Goal: Information Seeking & Learning: Learn about a topic

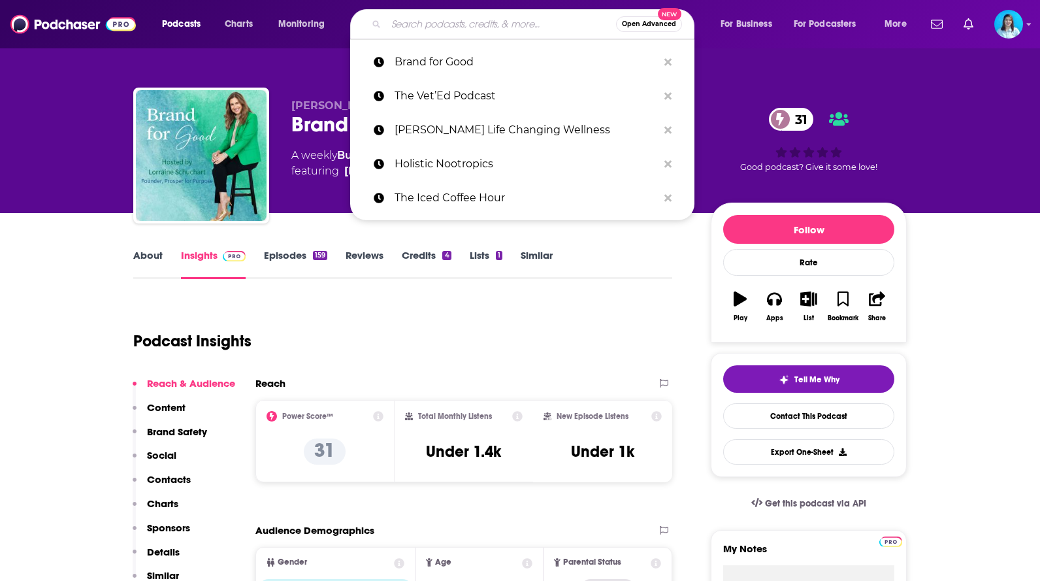
click at [745, 103] on div "31 Good podcast? Give it some love!" at bounding box center [809, 139] width 196 height 81
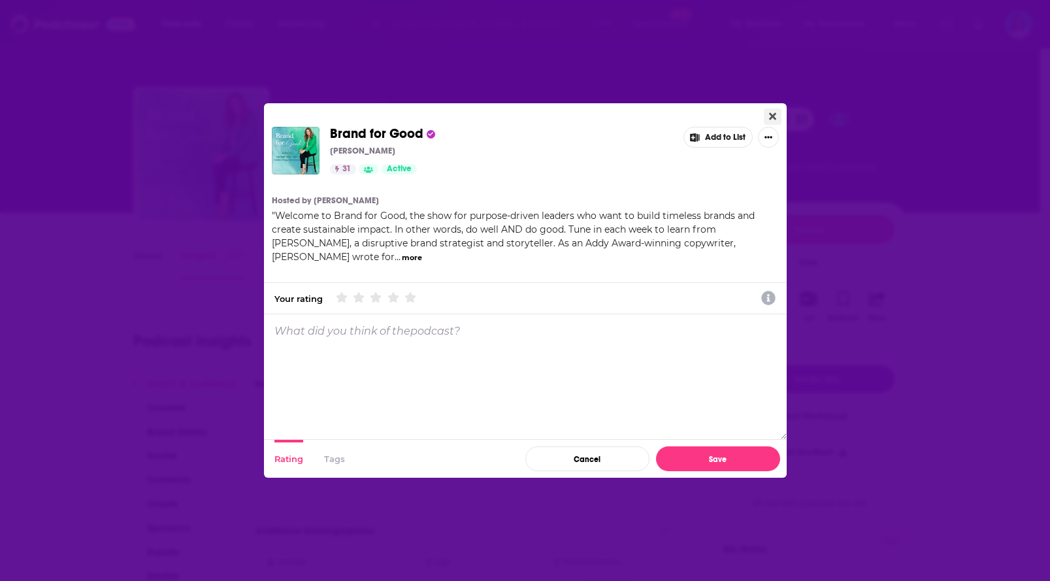
click at [775, 114] on icon "Close" at bounding box center [772, 116] width 7 height 7
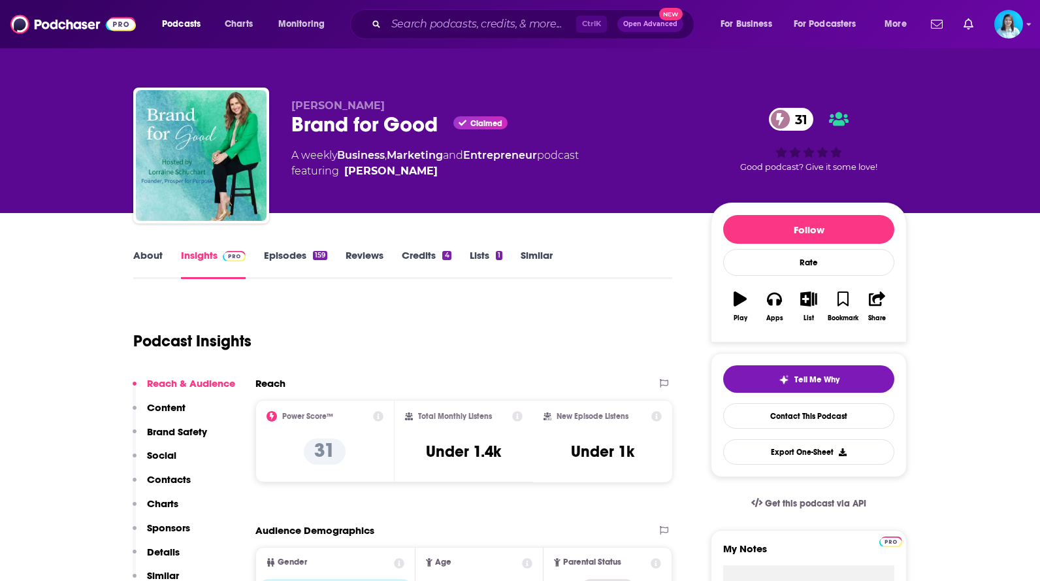
click at [170, 406] on p "Content" at bounding box center [166, 407] width 39 height 12
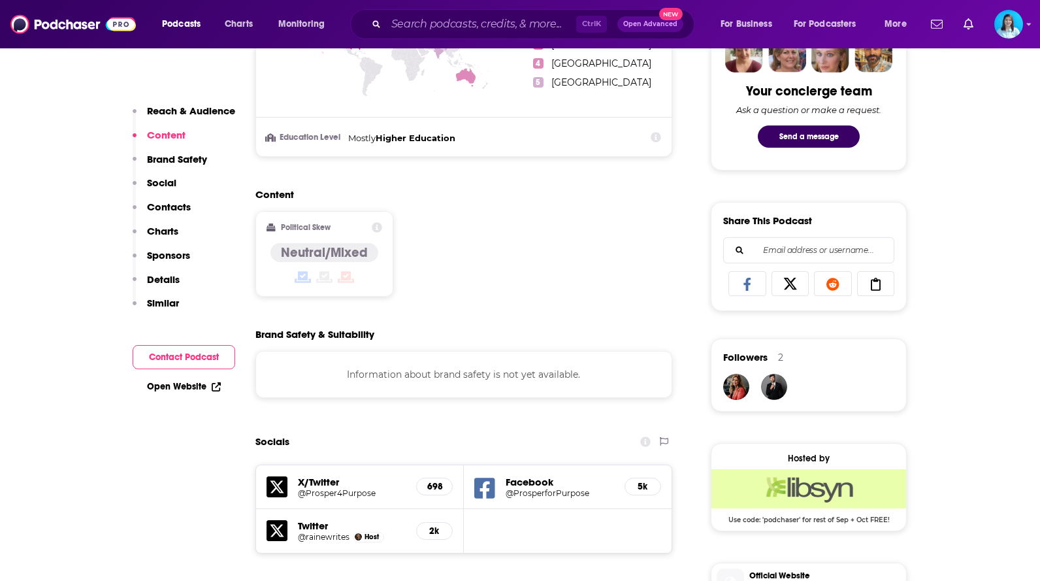
scroll to position [672, 0]
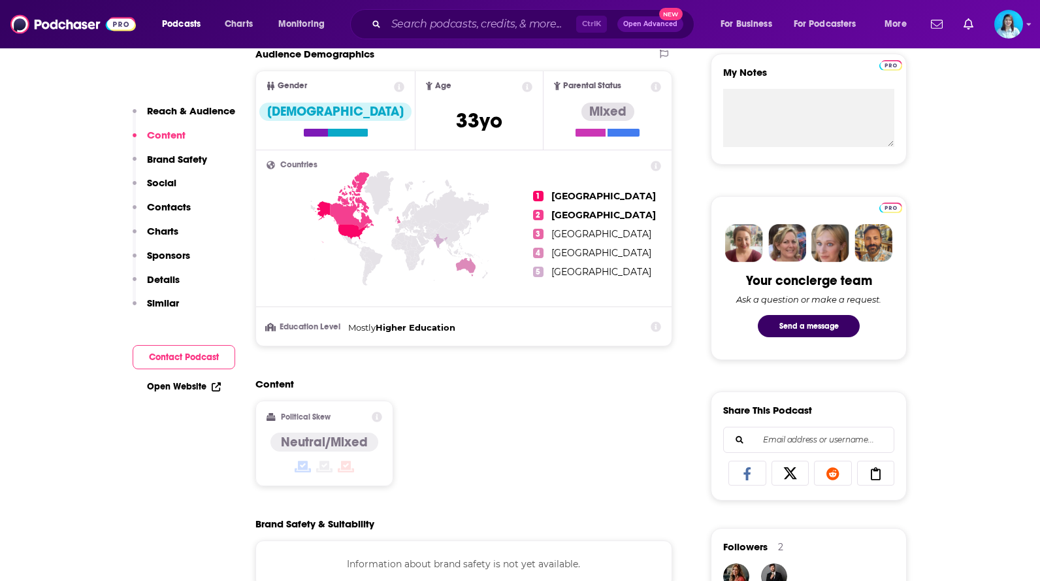
click at [171, 155] on p "Brand Safety" at bounding box center [177, 159] width 60 height 12
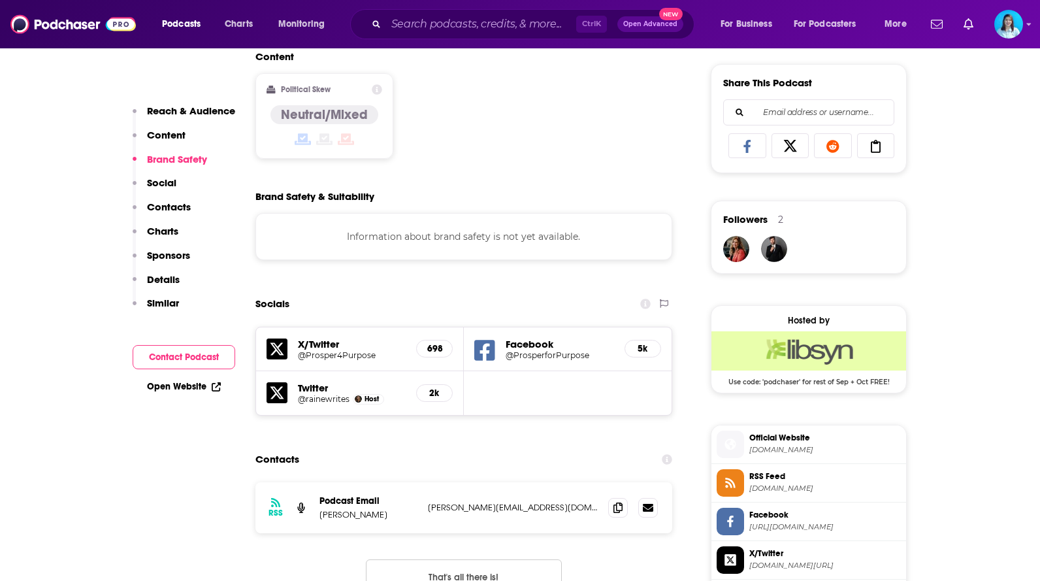
scroll to position [812, 0]
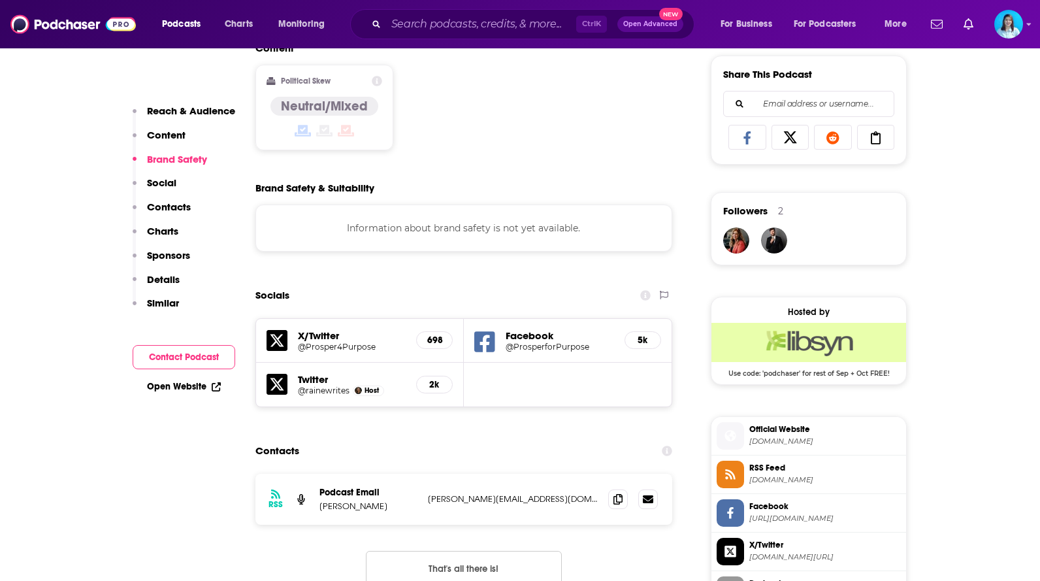
click at [162, 174] on button "Brand Safety" at bounding box center [170, 165] width 74 height 24
click at [162, 211] on p "Contacts" at bounding box center [169, 207] width 44 height 12
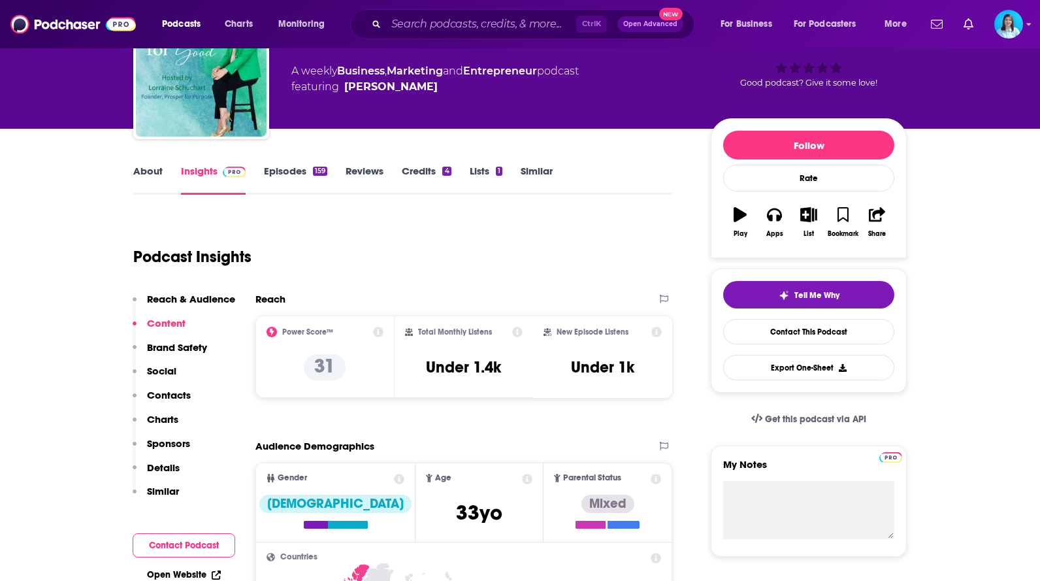
scroll to position [0, 0]
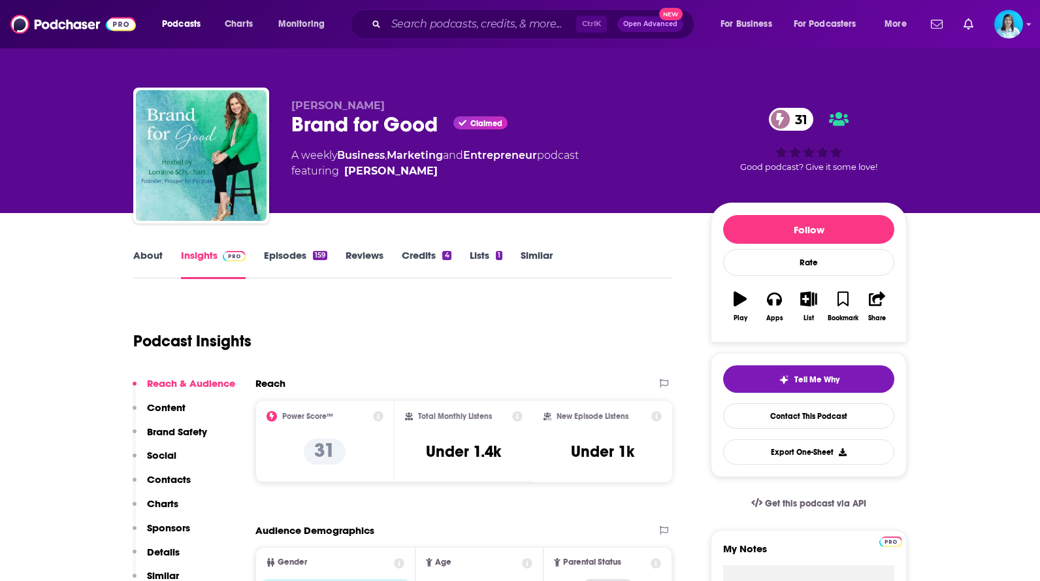
click at [269, 257] on link "Episodes 159" at bounding box center [295, 264] width 63 height 30
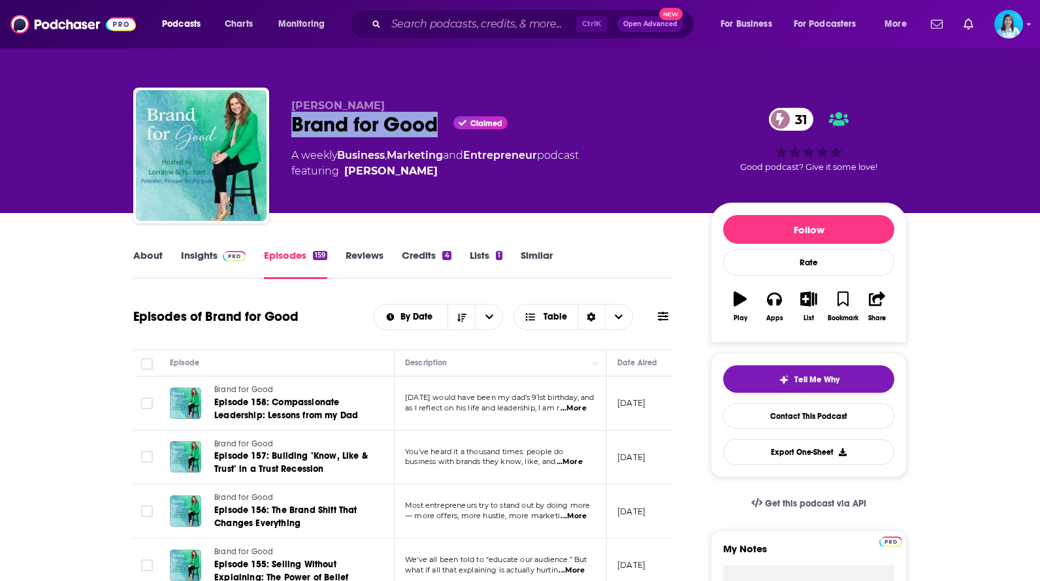
drag, startPoint x: 283, startPoint y: 121, endPoint x: 438, endPoint y: 112, distance: 155.1
click at [438, 112] on div "[PERSON_NAME] Brand for Good Claimed 31 A weekly Business , Marketing and Entre…" at bounding box center [519, 158] width 773 height 141
copy h2 "Brand for Good"
click at [142, 265] on link "About" at bounding box center [147, 264] width 29 height 30
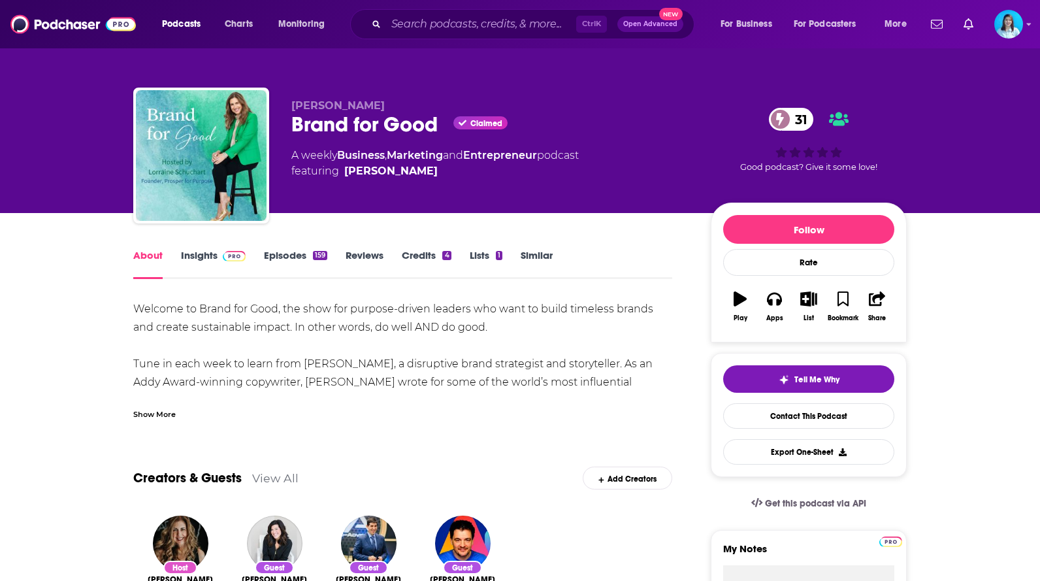
click at [199, 253] on link "Insights" at bounding box center [213, 264] width 65 height 30
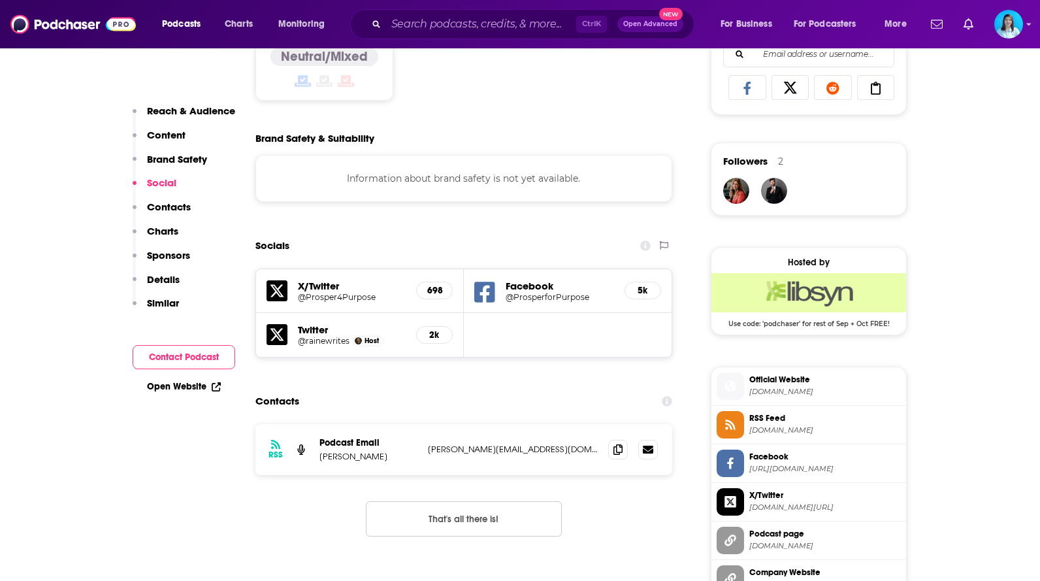
scroll to position [914, 0]
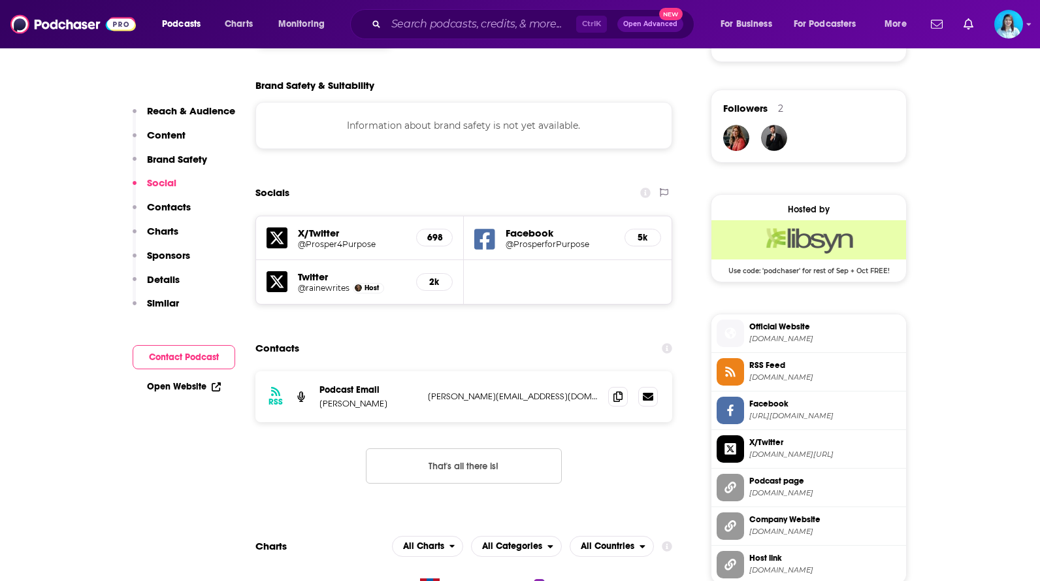
click at [644, 188] on icon at bounding box center [645, 192] width 10 height 10
click at [642, 195] on icon at bounding box center [645, 192] width 10 height 10
click at [609, 159] on link "click here" at bounding box center [593, 157] width 41 height 10
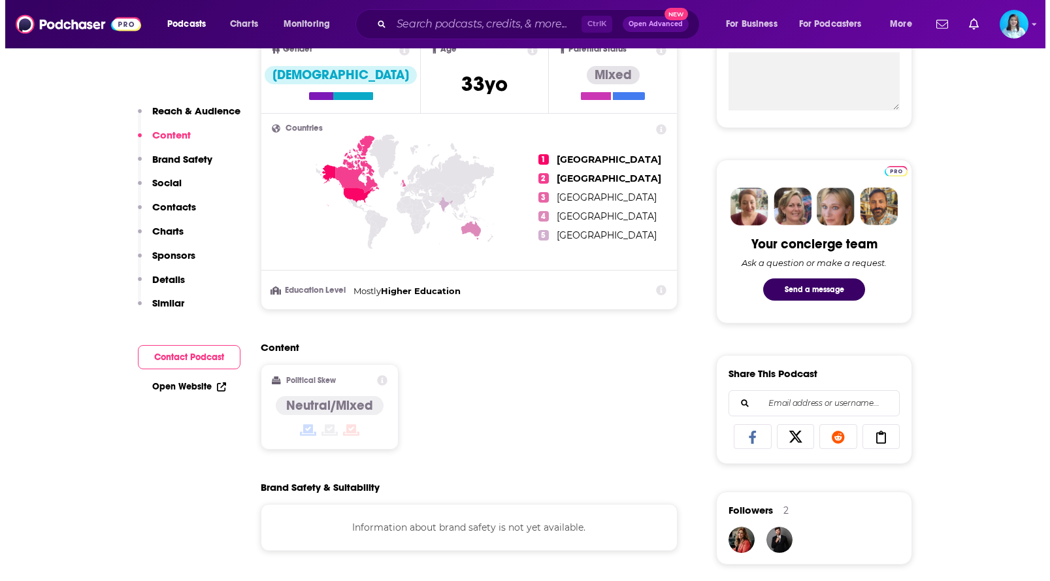
scroll to position [0, 0]
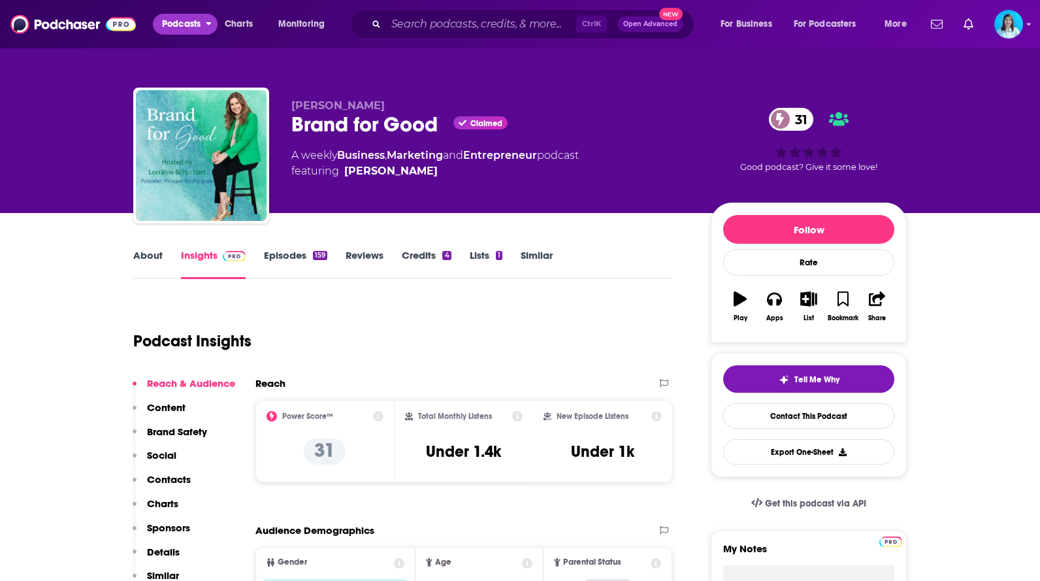
click at [168, 22] on span "Podcasts" at bounding box center [181, 24] width 39 height 18
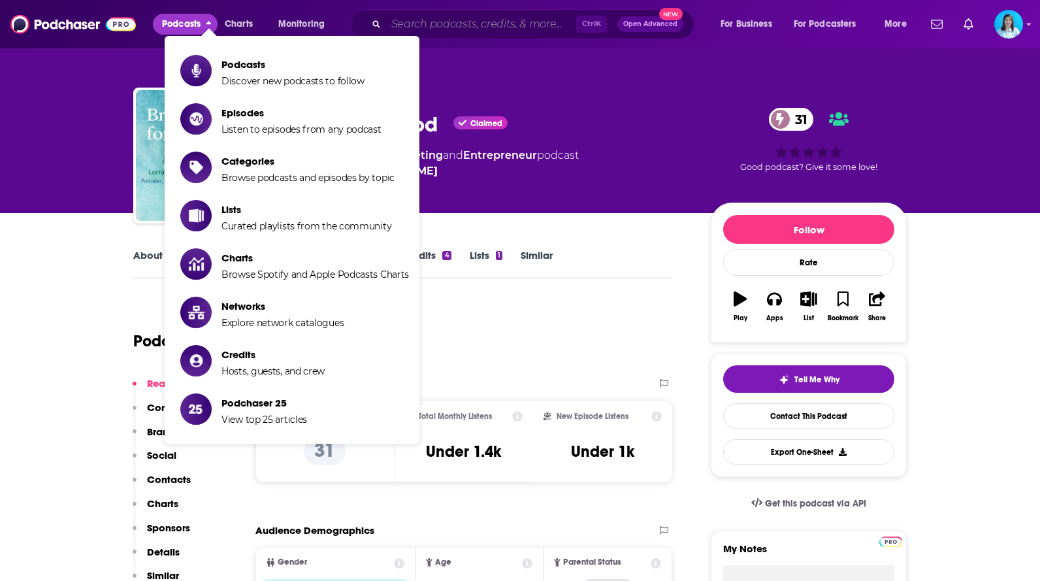
click at [458, 25] on input "Search podcasts, credits, & more..." at bounding box center [481, 24] width 190 height 21
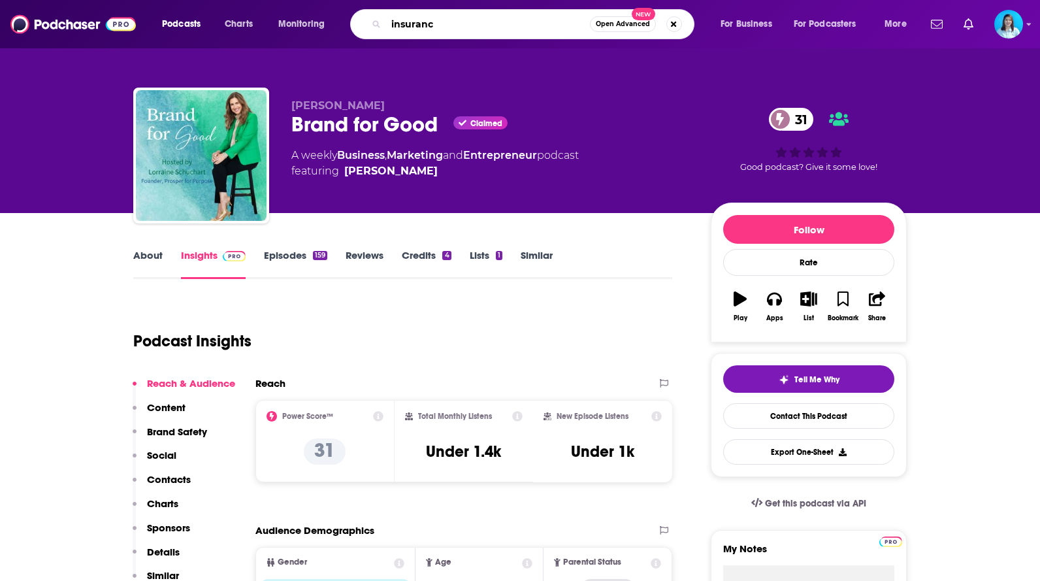
type input "insurance"
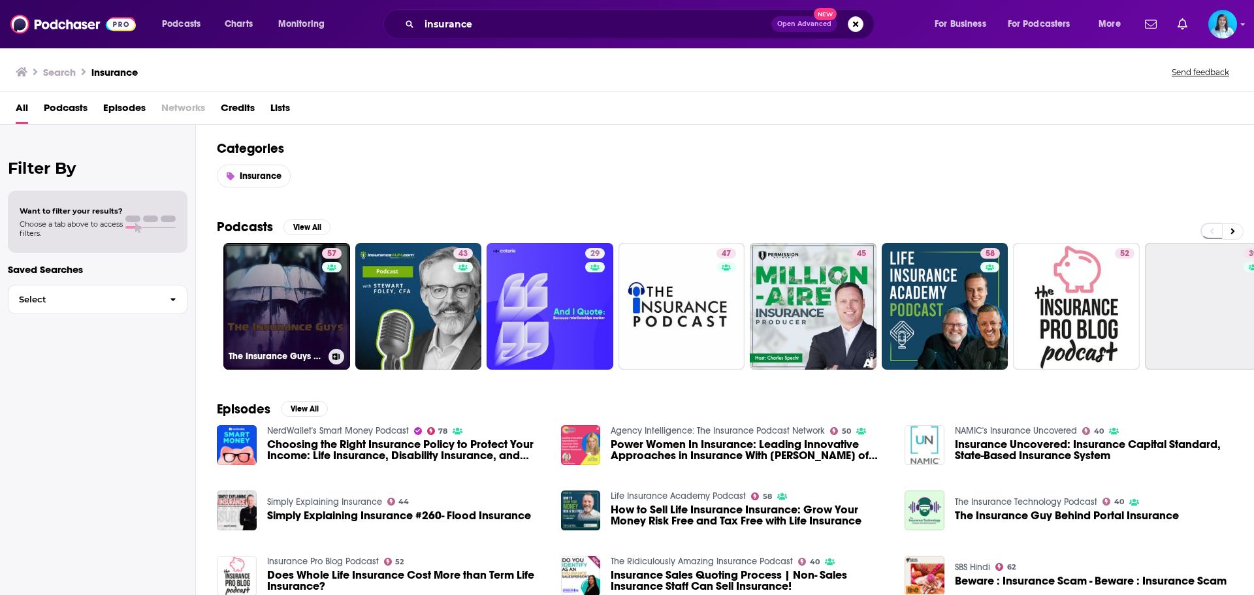
click at [310, 297] on link "57 The Insurance Guys Podcast" at bounding box center [286, 306] width 127 height 127
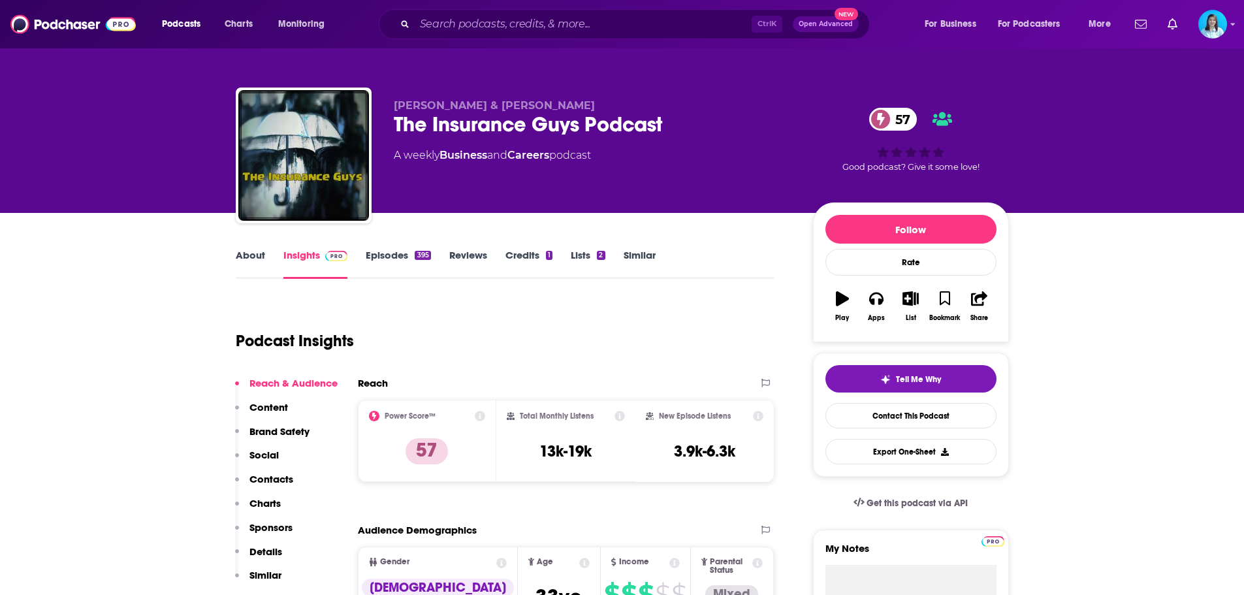
click at [576, 253] on link "Lists 2" at bounding box center [588, 264] width 34 height 30
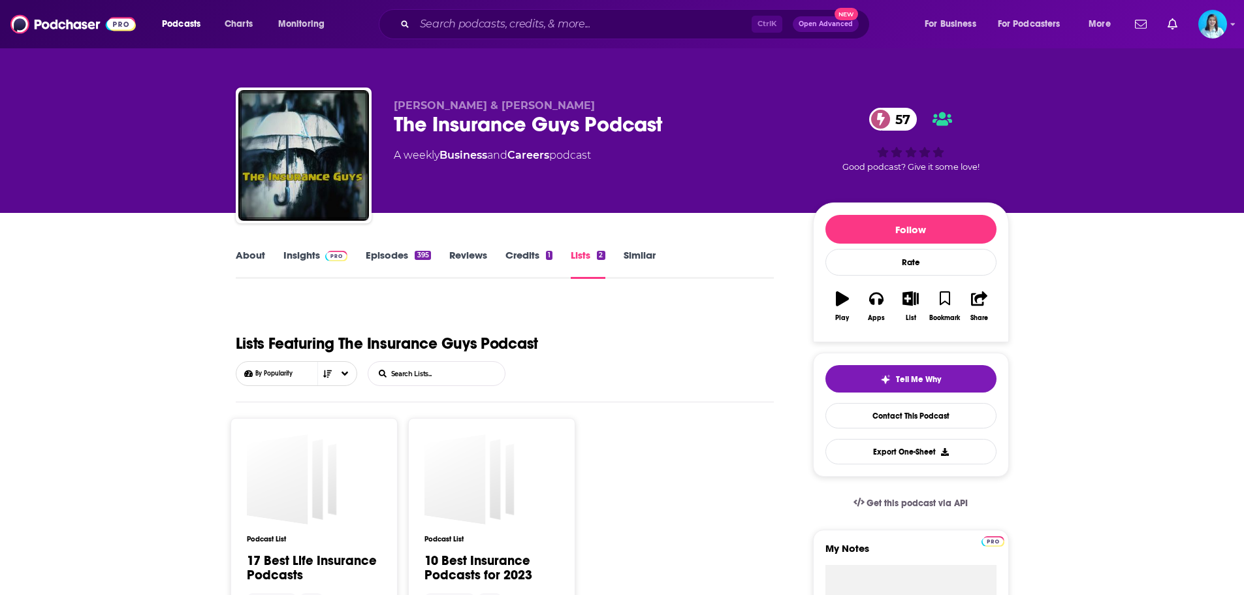
click at [470, 254] on link "Reviews" at bounding box center [468, 264] width 38 height 30
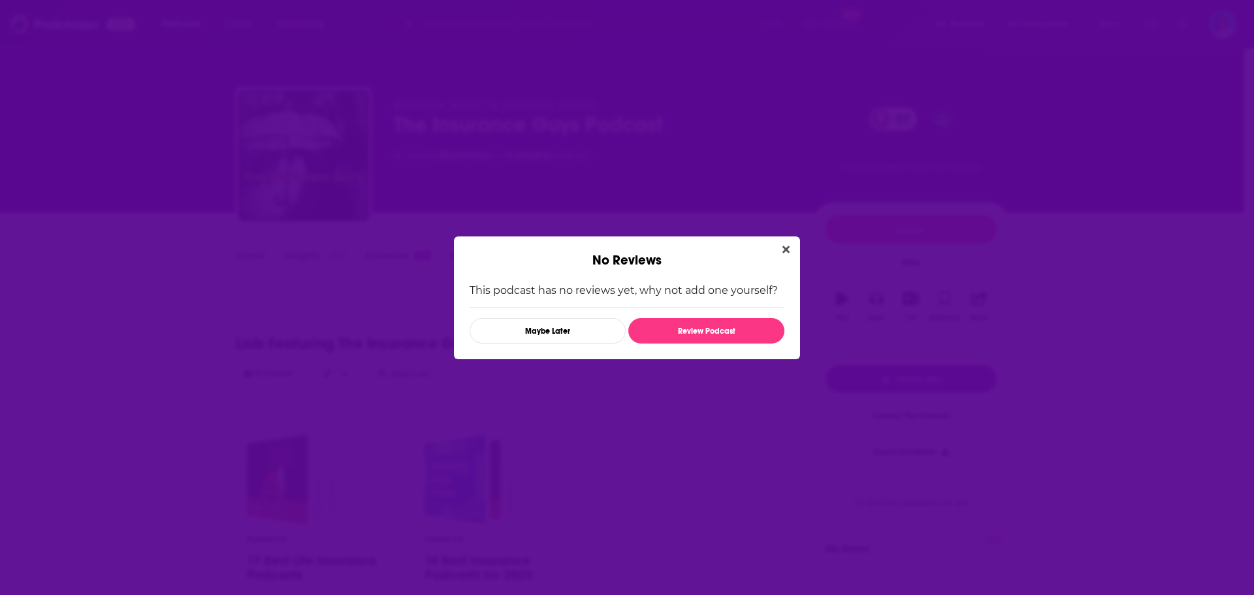
click at [398, 257] on div "No Reviews This podcast has no reviews yet, why not add one yourself? Maybe Lat…" at bounding box center [627, 297] width 1254 height 595
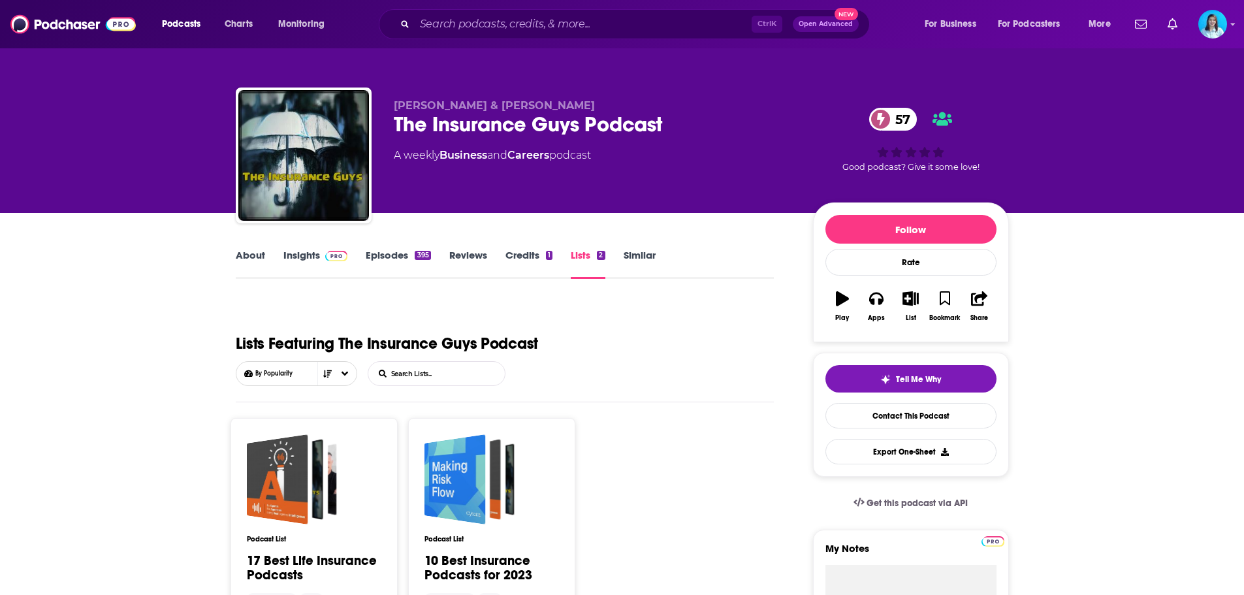
click at [376, 258] on link "Episodes 395" at bounding box center [398, 264] width 65 height 30
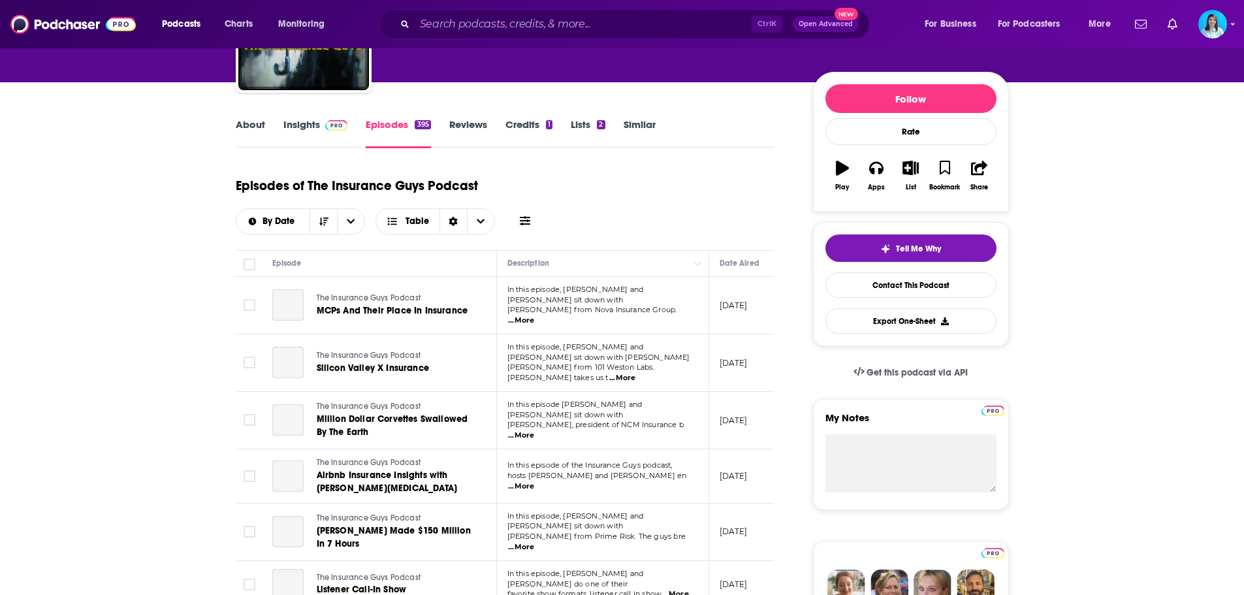
scroll to position [65, 0]
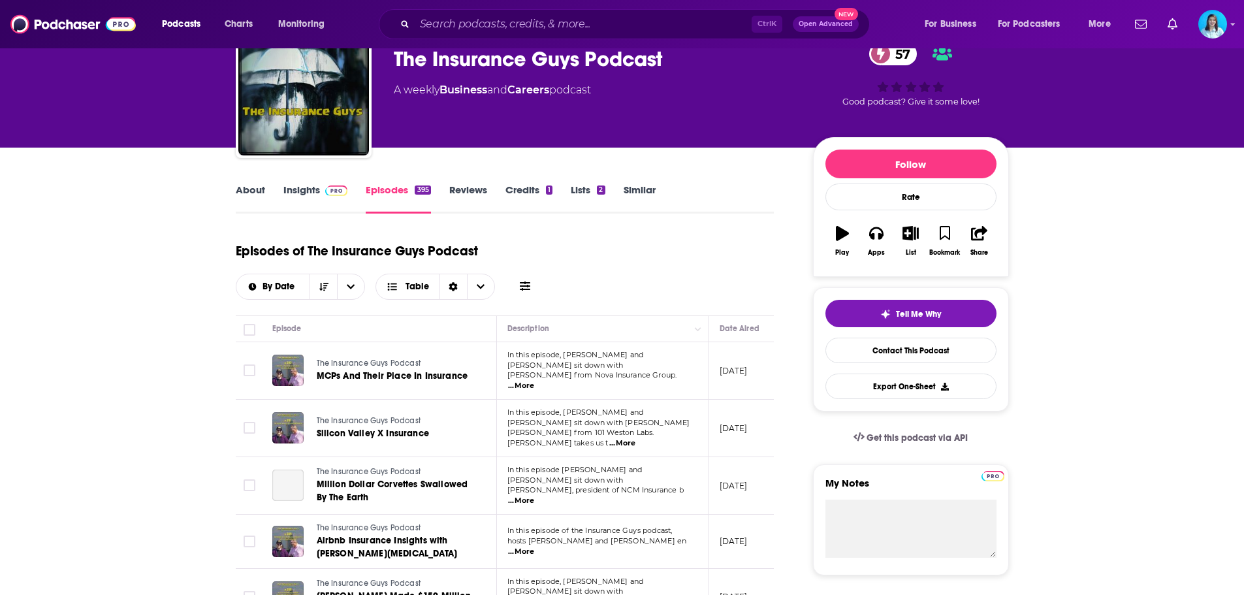
click at [249, 193] on link "About" at bounding box center [250, 199] width 29 height 30
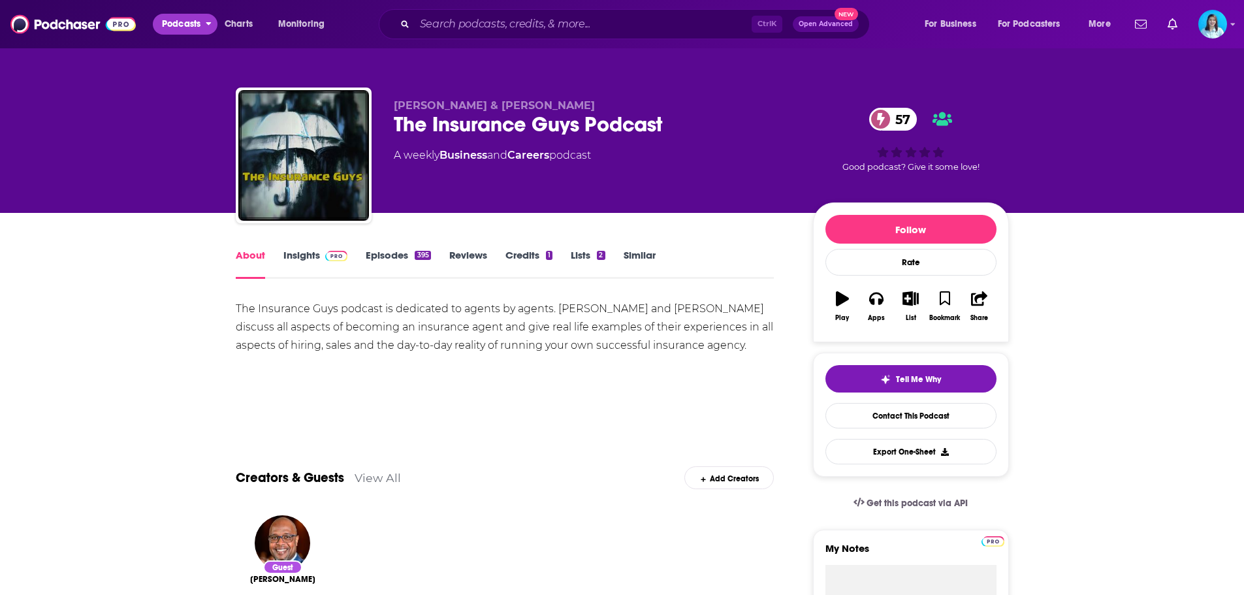
click at [174, 25] on span "Podcasts" at bounding box center [181, 24] width 39 height 18
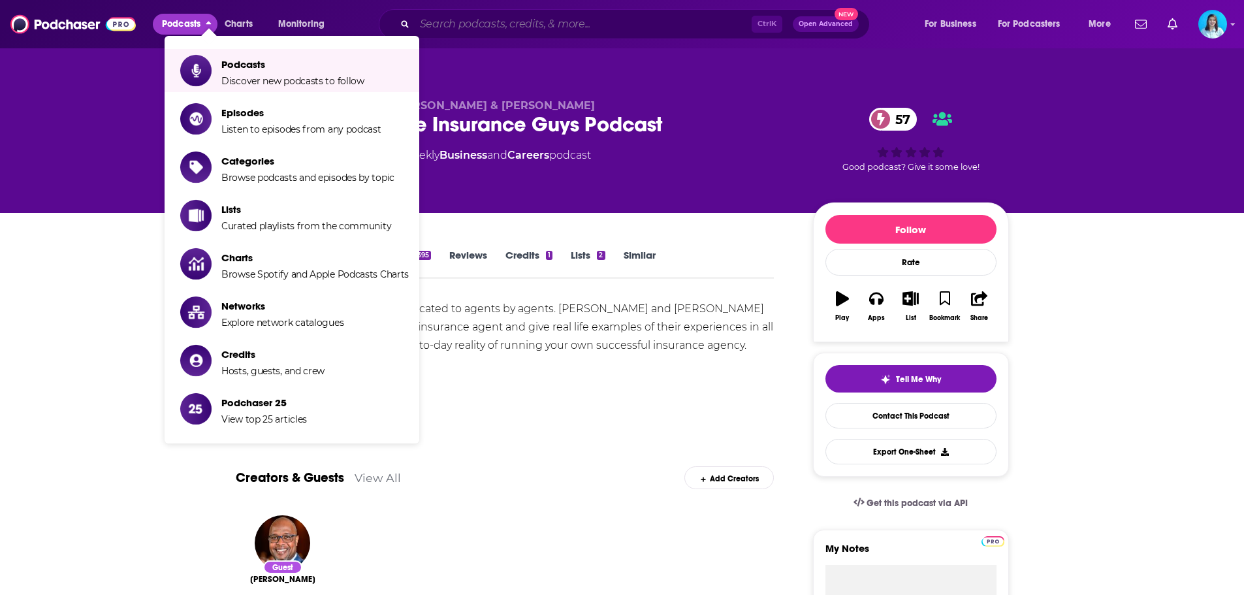
click at [513, 29] on input "Search podcasts, credits, & more..." at bounding box center [583, 24] width 337 height 21
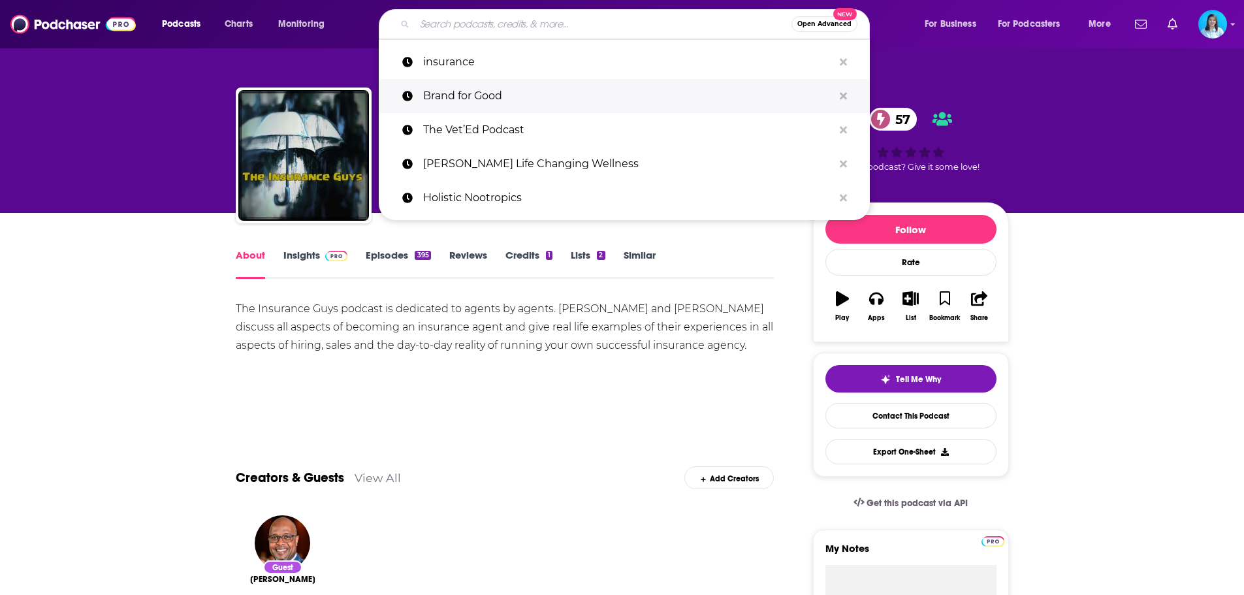
click at [485, 93] on p "Brand for Good" at bounding box center [628, 96] width 410 height 34
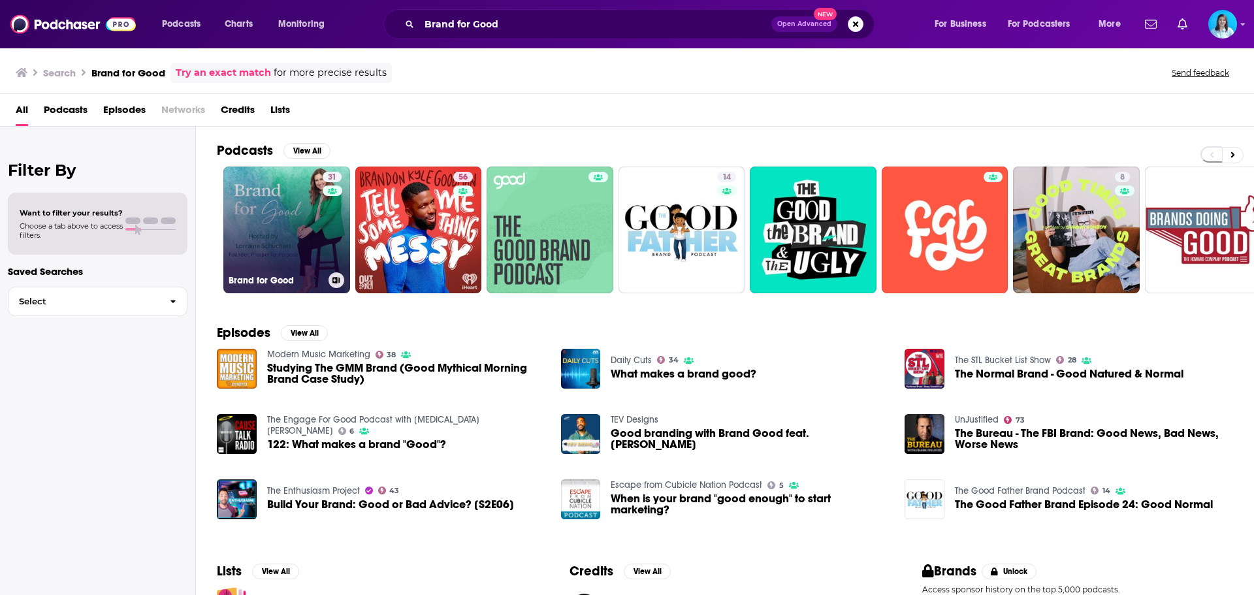
click at [265, 240] on link "31 Brand for Good" at bounding box center [286, 230] width 127 height 127
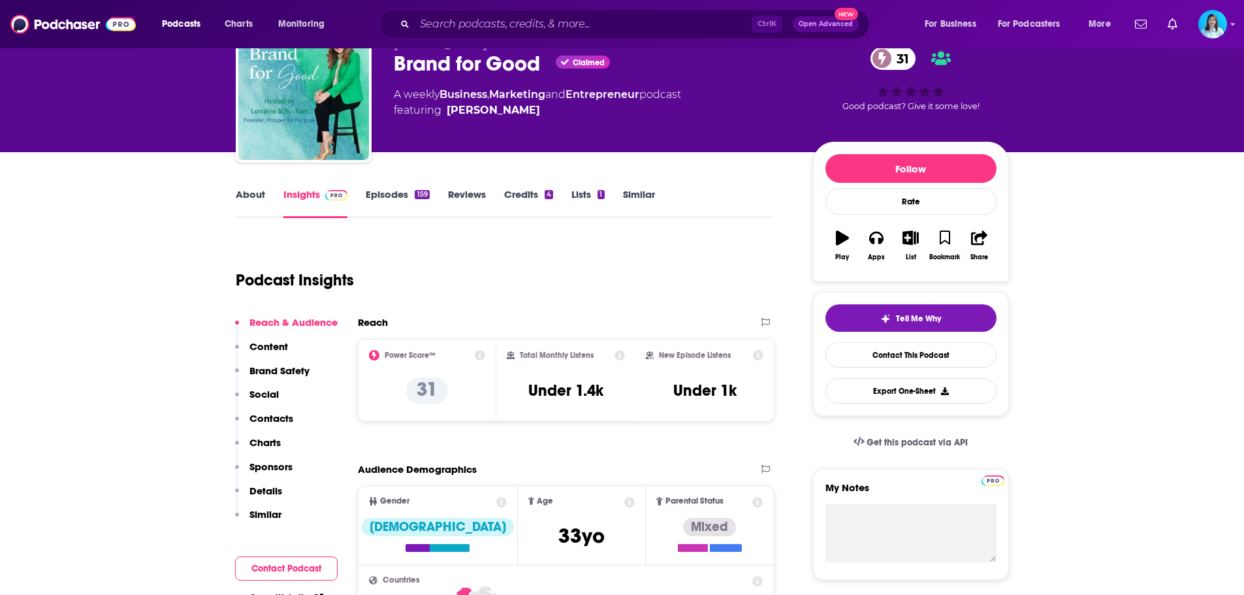
scroll to position [131, 0]
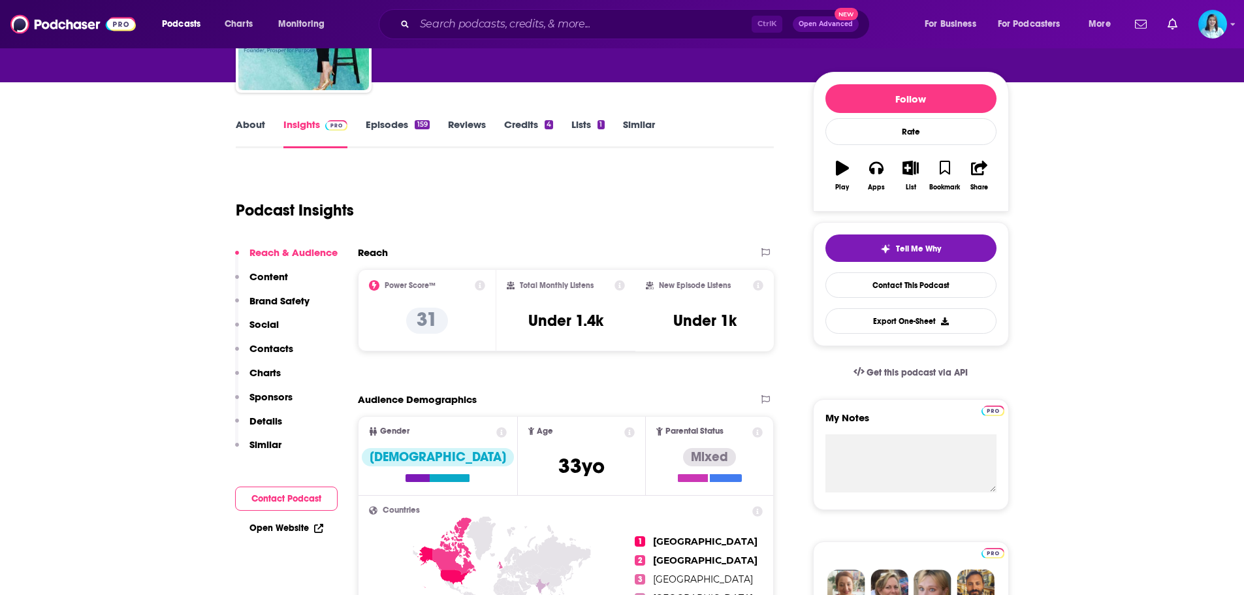
click at [274, 379] on button "Charts" at bounding box center [258, 378] width 46 height 24
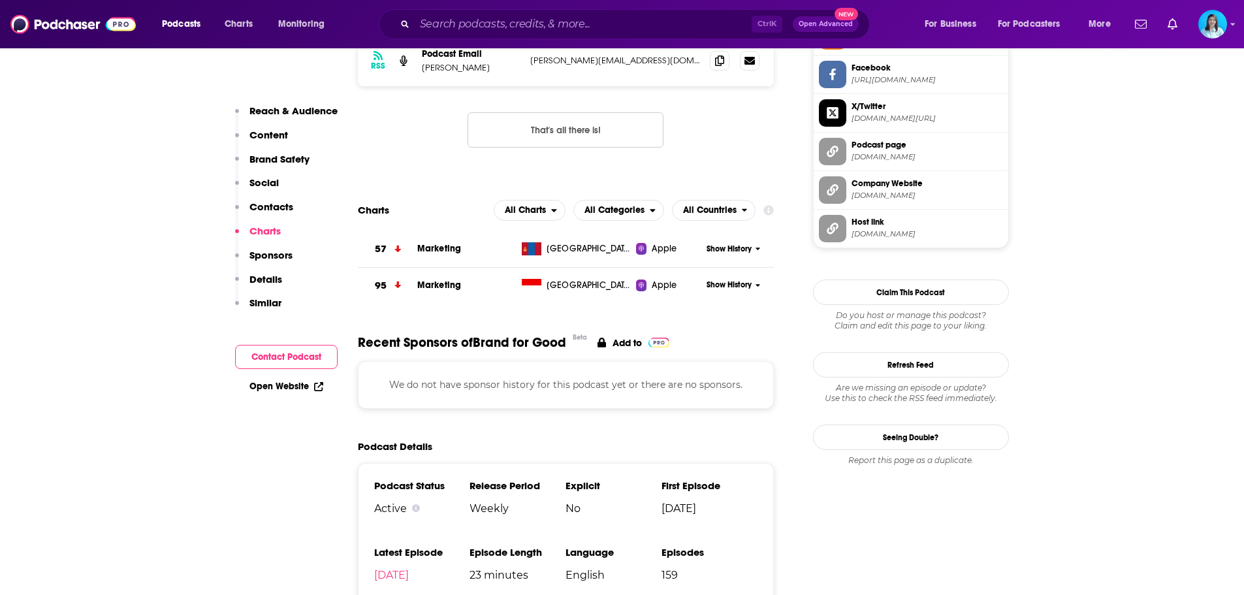
scroll to position [1270, 0]
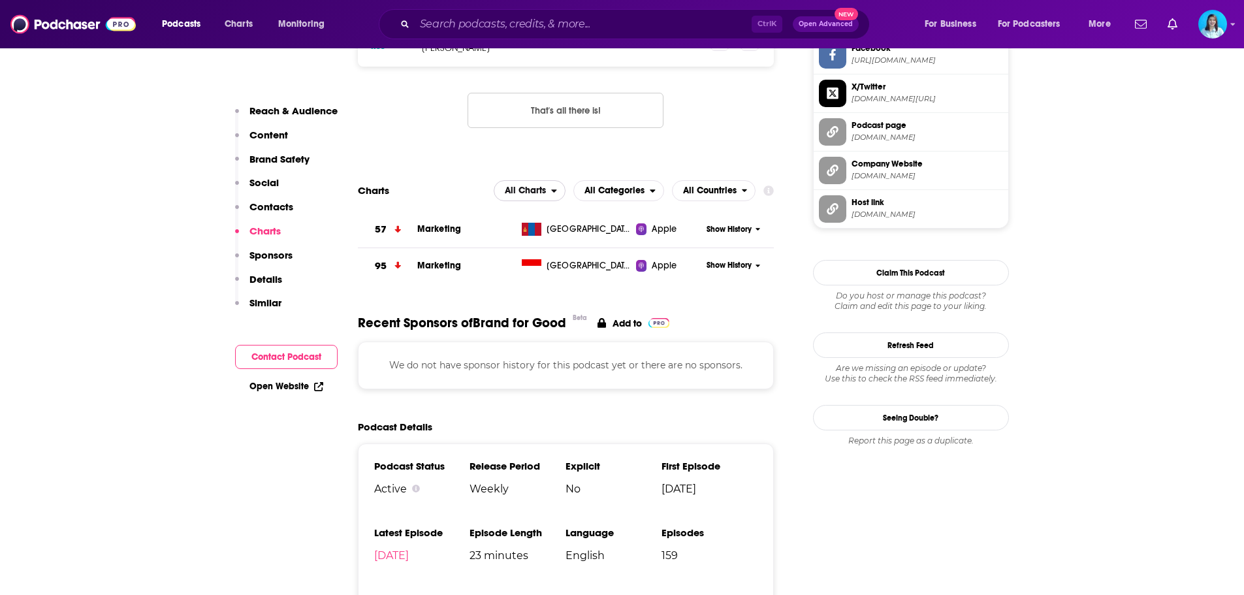
click at [551, 191] on span "All Charts" at bounding box center [522, 191] width 57 height 22
click at [541, 231] on span "Apple Charts" at bounding box center [530, 231] width 56 height 8
click at [552, 194] on icon "open menu" at bounding box center [554, 190] width 6 height 9
click at [767, 193] on icon at bounding box center [769, 190] width 10 height 10
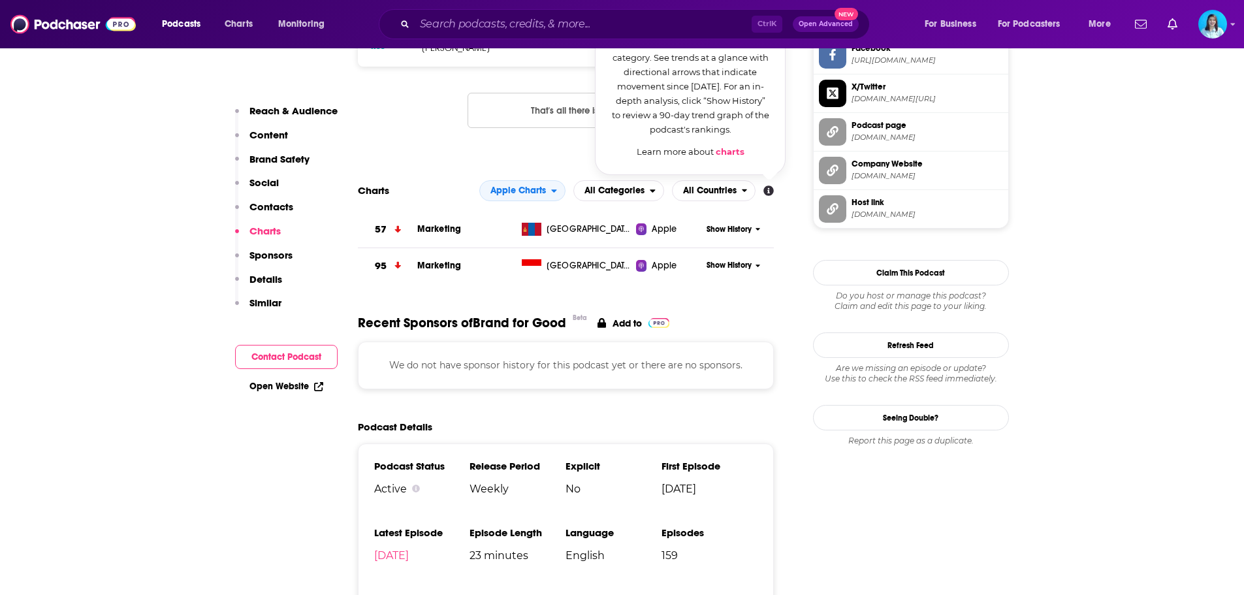
click at [767, 193] on icon at bounding box center [769, 190] width 10 height 10
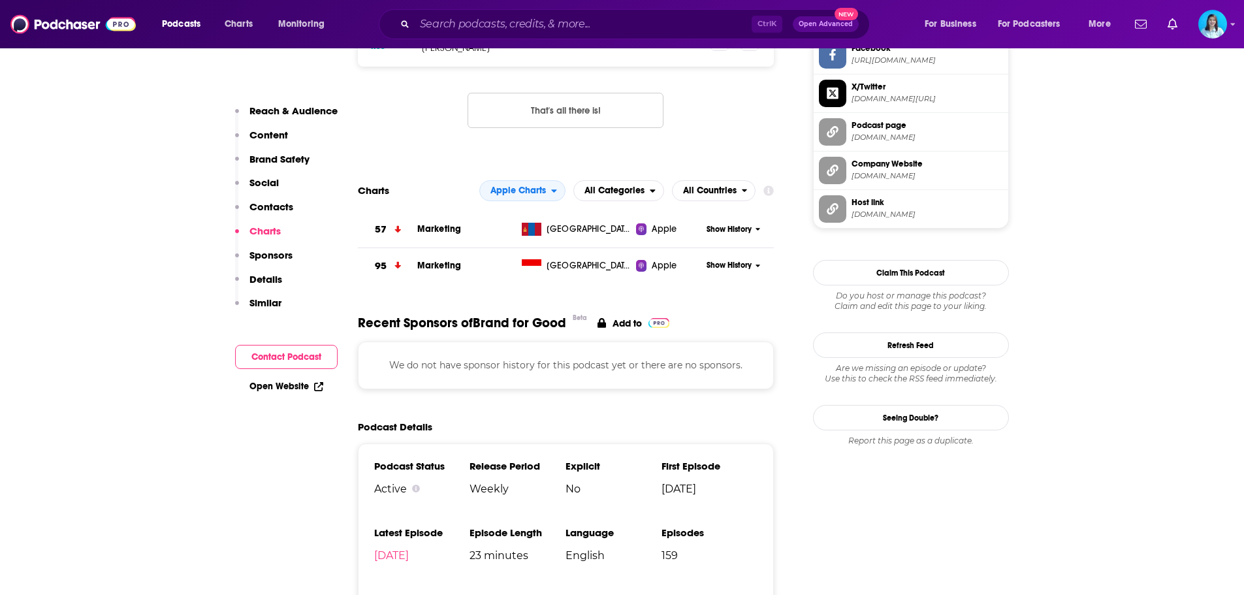
click at [759, 233] on icon at bounding box center [758, 229] width 5 height 8
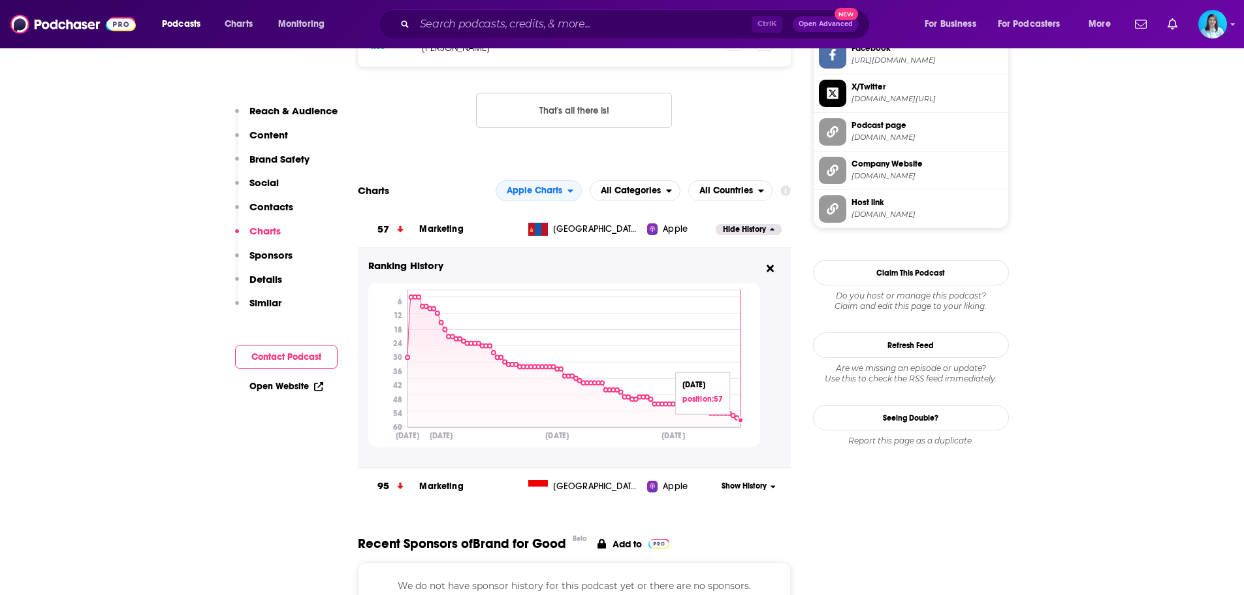
click at [740, 423] on circle at bounding box center [740, 420] width 5 height 5
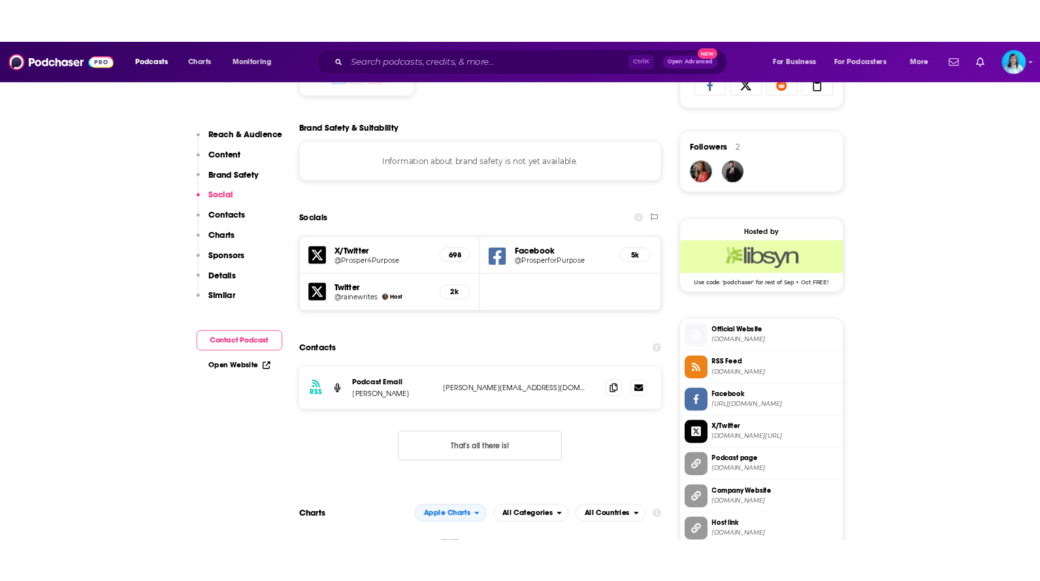
scroll to position [0, 0]
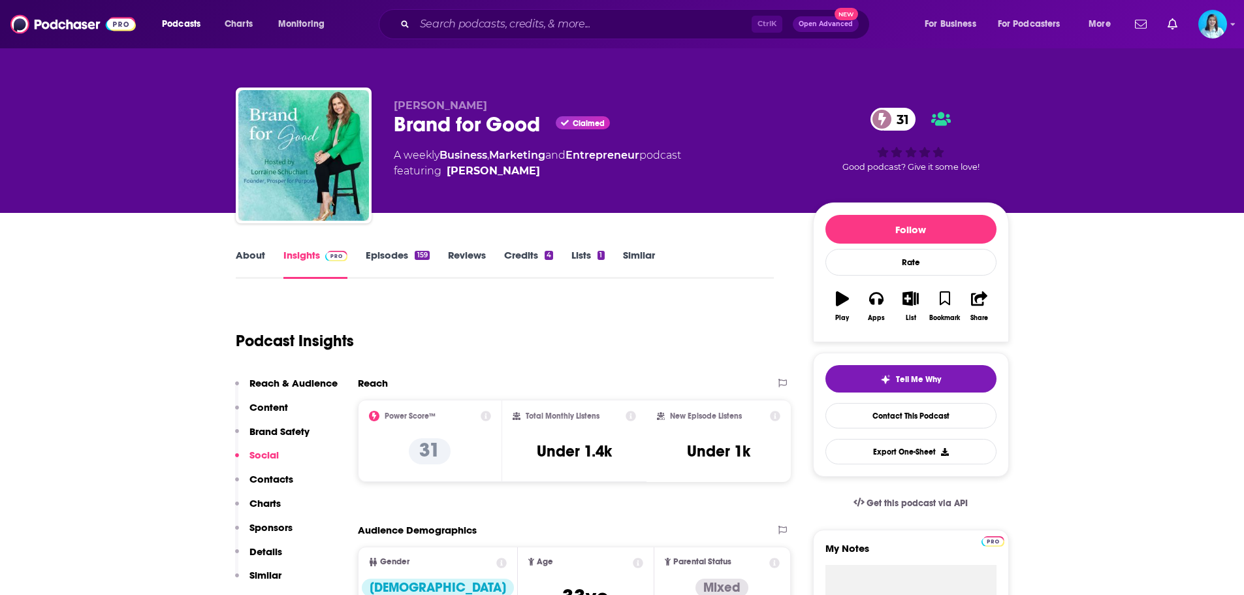
click at [1003, 98] on div "[PERSON_NAME] Brand for Good Claimed 31 A weekly Business , Marketing and Entre…" at bounding box center [622, 158] width 773 height 141
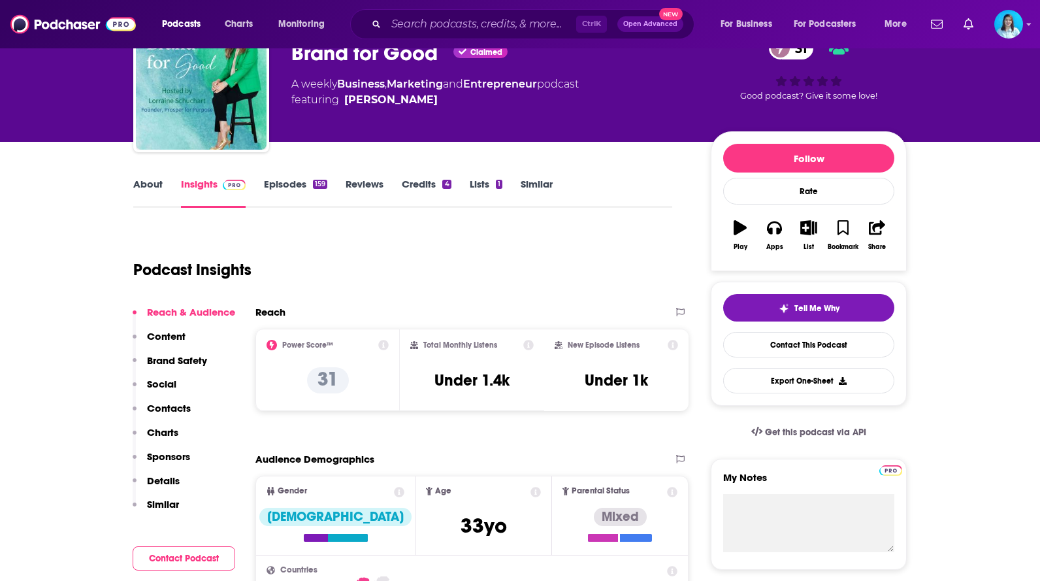
scroll to position [196, 0]
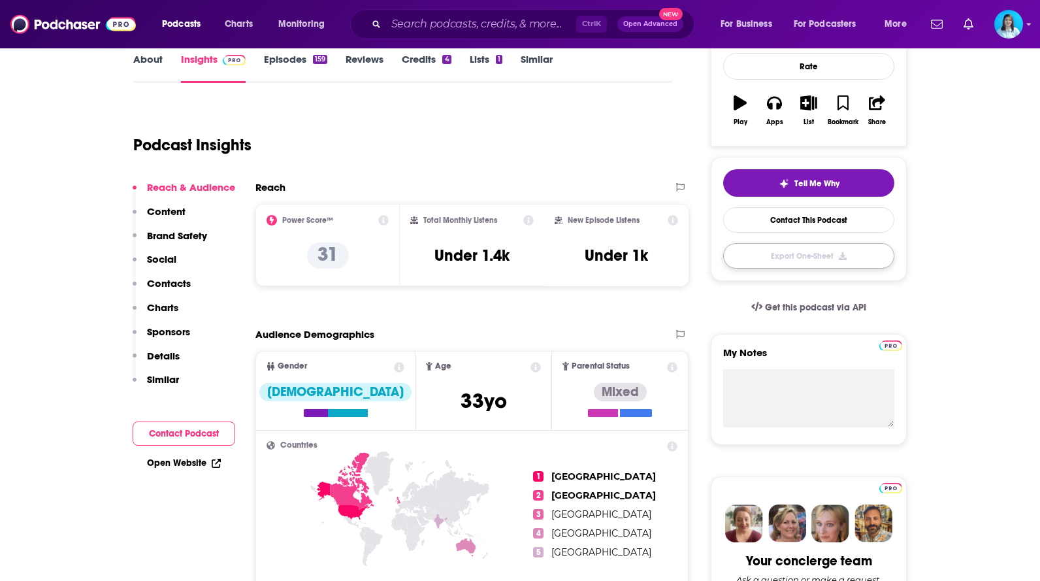
click at [818, 261] on button "Export One-Sheet" at bounding box center [808, 255] width 171 height 25
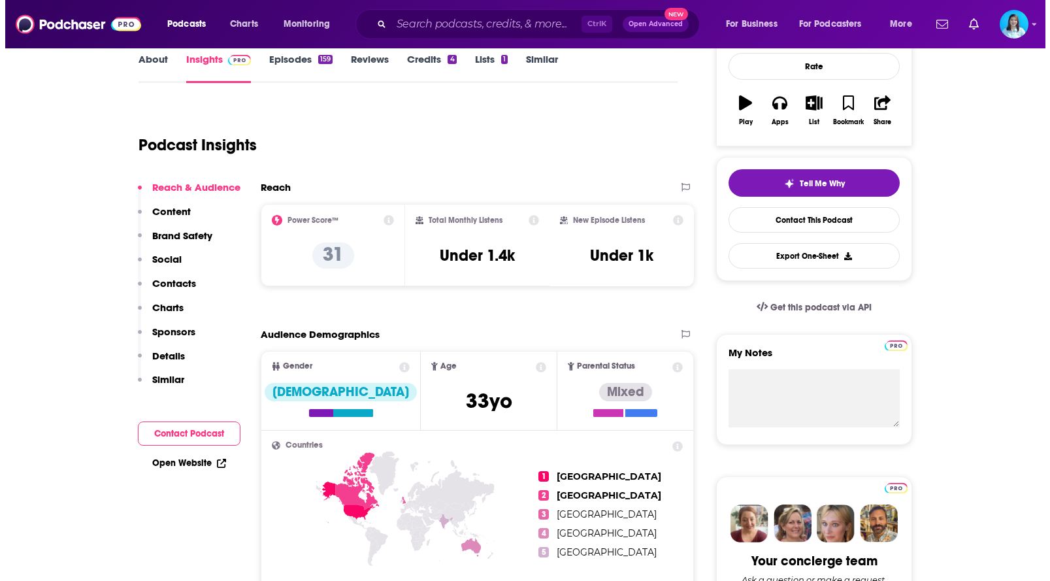
scroll to position [0, 0]
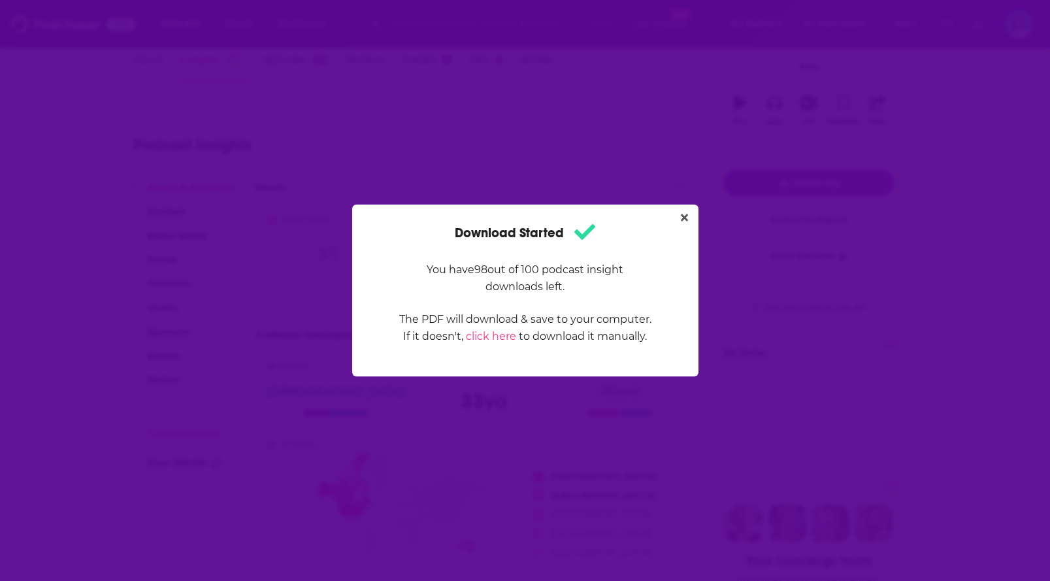
drag, startPoint x: 682, startPoint y: 217, endPoint x: 687, endPoint y: 208, distance: 10.5
click at [682, 217] on icon "Close" at bounding box center [684, 217] width 7 height 10
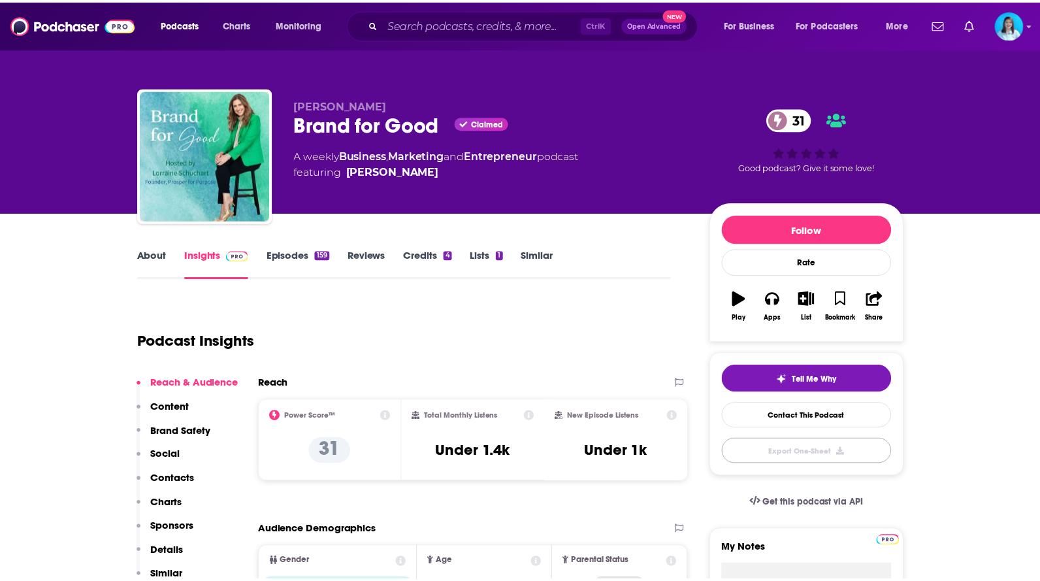
scroll to position [196, 0]
